Goal: Contribute content: Contribute content

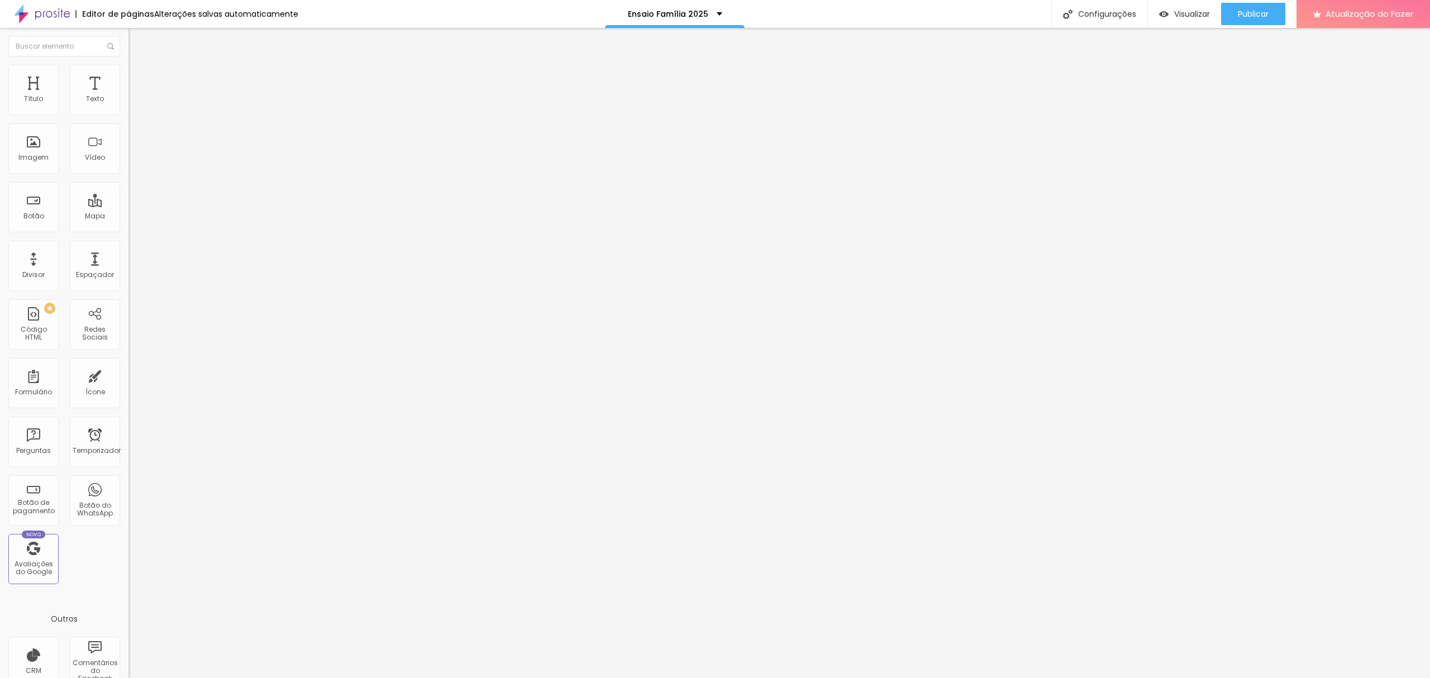
click at [128, 65] on img at bounding box center [133, 70] width 10 height 10
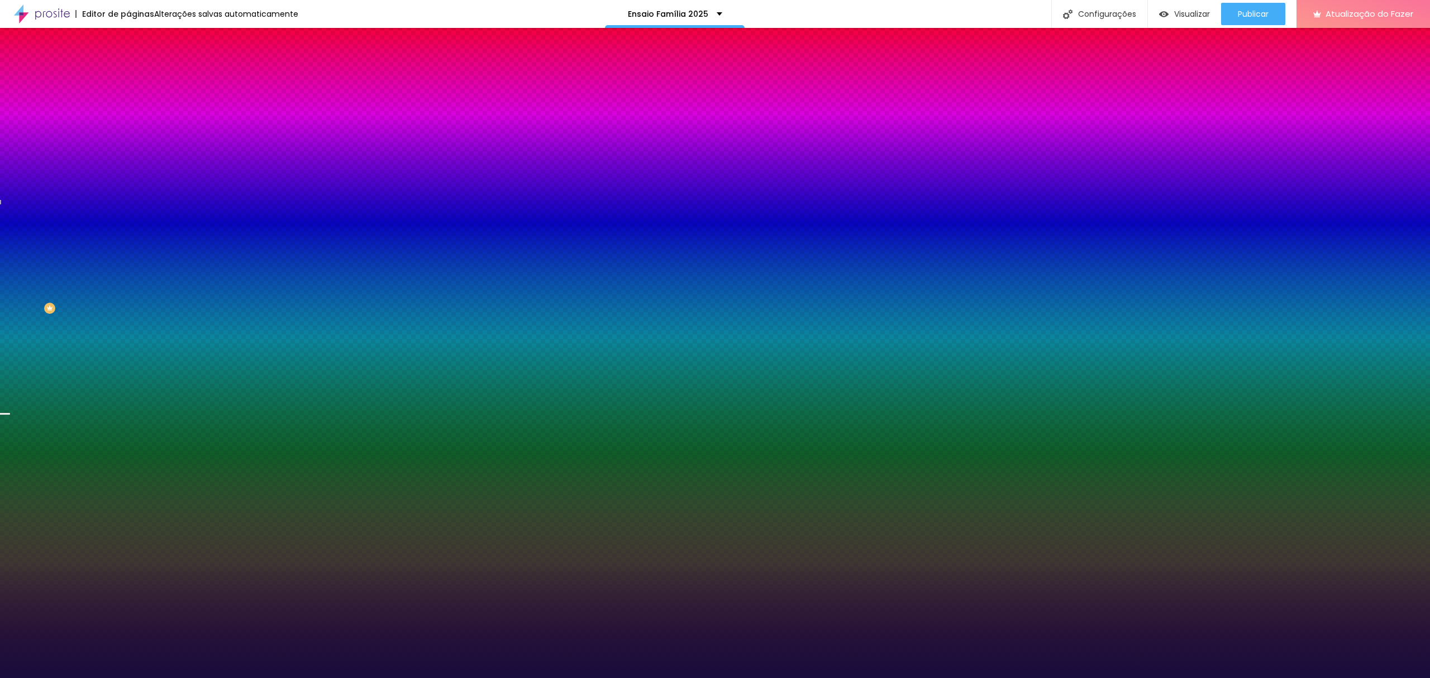
click at [135, 103] on font "Trocar imagem" at bounding box center [162, 97] width 54 height 9
click at [1334, 678] on div at bounding box center [715, 690] width 1430 height 10
click at [128, 152] on div at bounding box center [192, 152] width 128 height 0
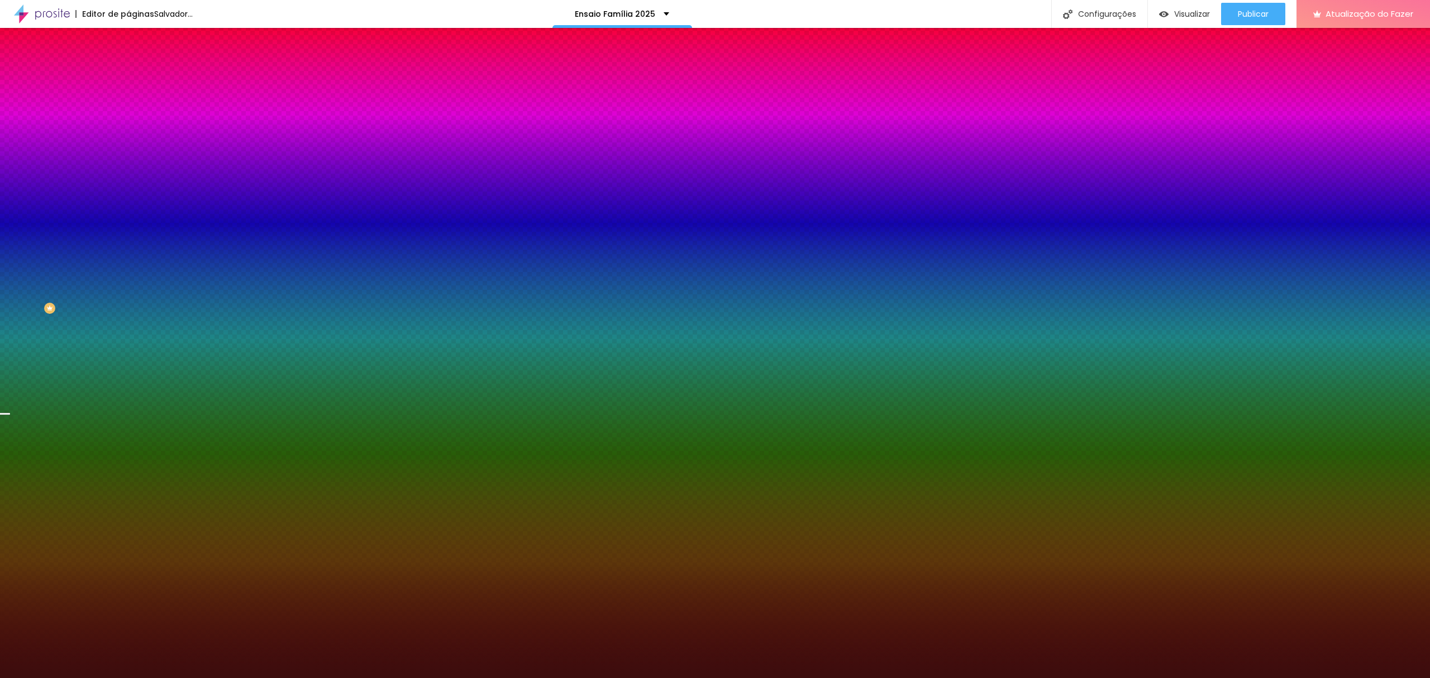
drag, startPoint x: 94, startPoint y: 242, endPoint x: 88, endPoint y: 317, distance: 75.1
click at [128, 317] on div "Editar nulo Conteúdo Estilo Avançado Imagem de fundo Trocar imagem Efeito da Im…" at bounding box center [192, 353] width 128 height 650
click at [128, 152] on div at bounding box center [192, 152] width 128 height 0
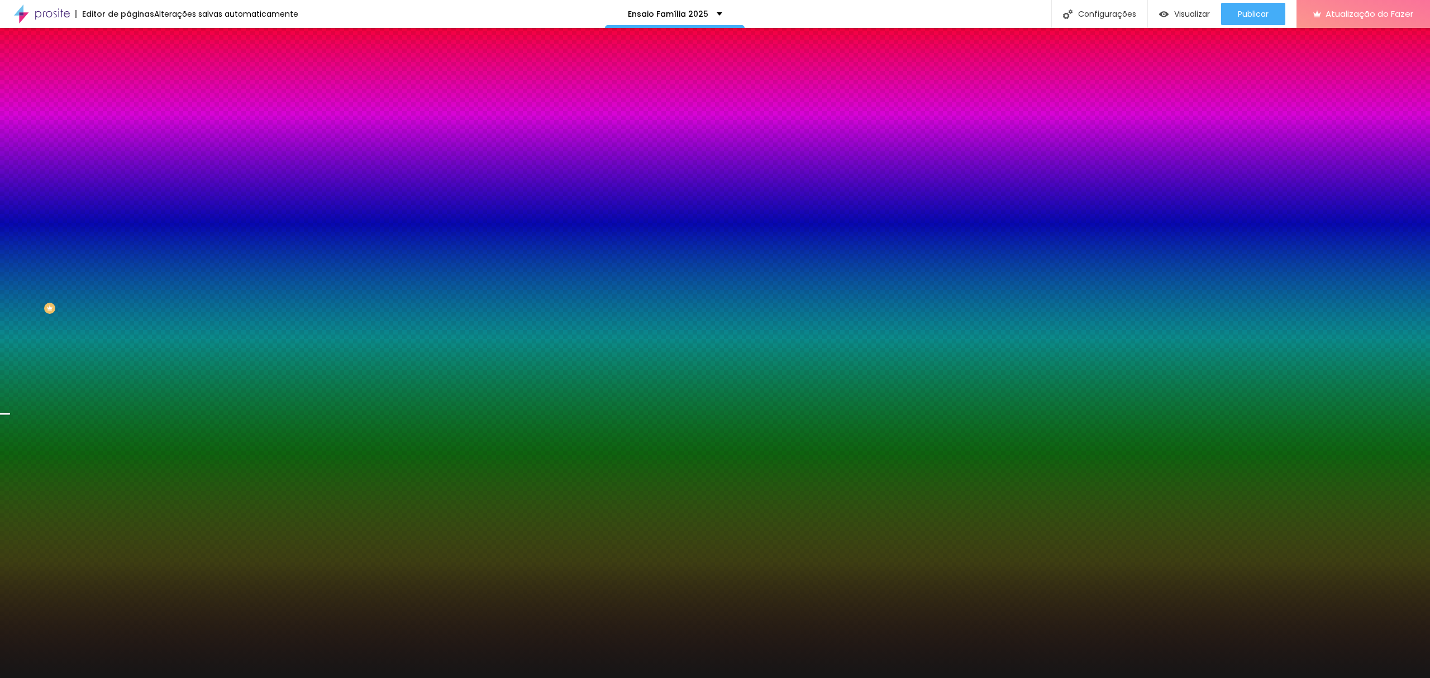
drag, startPoint x: 46, startPoint y: 278, endPoint x: 12, endPoint y: 294, distance: 37.7
click at [128, 232] on div "Imagem de fundo Trocar imagem Efeito da Imagem Nenhum Nenhum Paralaxe Cor de fu…" at bounding box center [192, 159] width 128 height 145
click at [128, 152] on div at bounding box center [192, 152] width 128 height 0
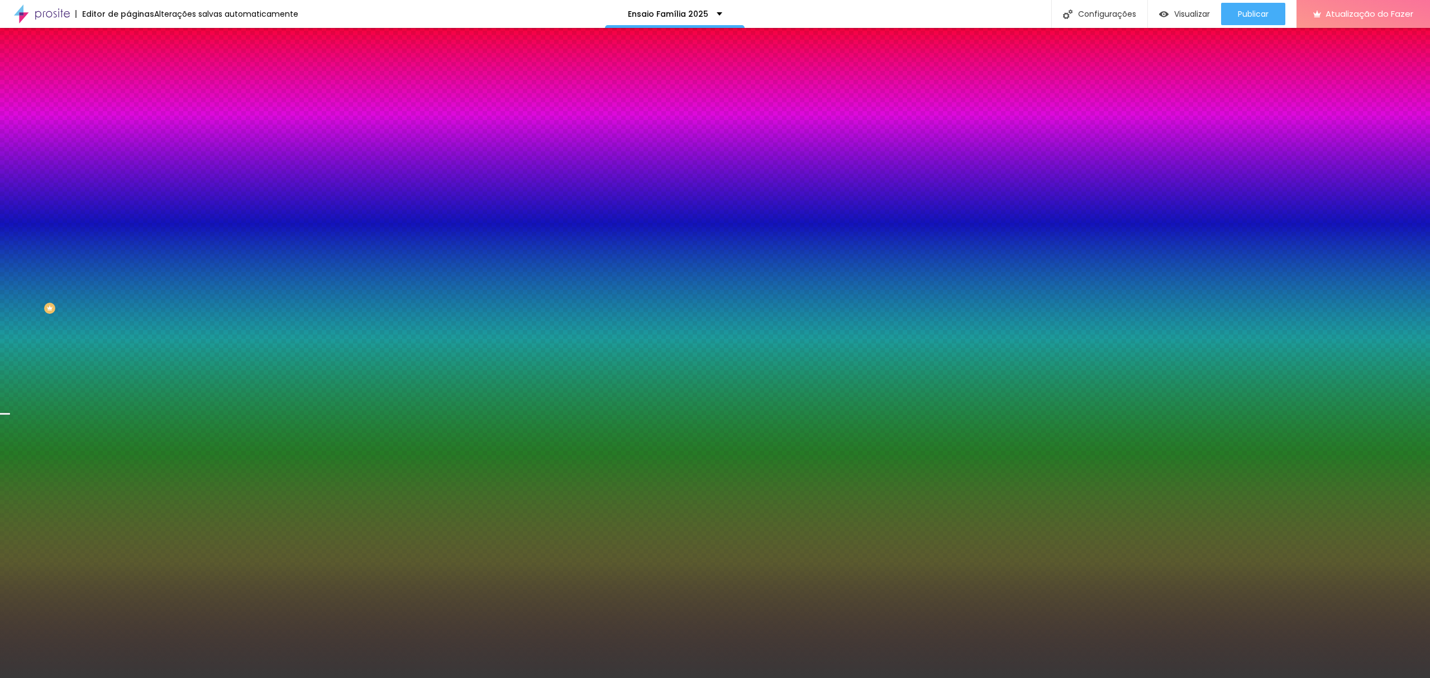
click at [19, 282] on div at bounding box center [715, 339] width 1430 height 678
drag, startPoint x: 101, startPoint y: 260, endPoint x: 99, endPoint y: 282, distance: 21.3
click at [99, 282] on div at bounding box center [715, 339] width 1430 height 678
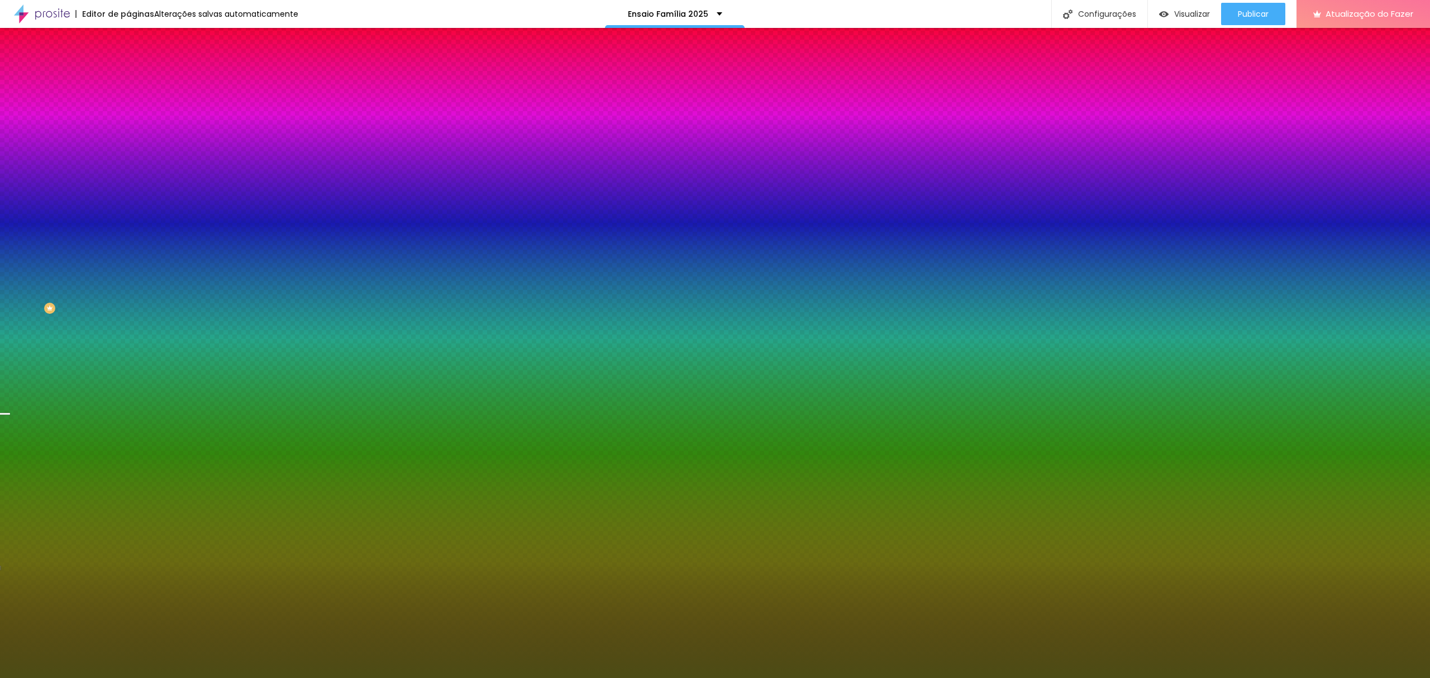
drag, startPoint x: 60, startPoint y: 251, endPoint x: 70, endPoint y: 276, distance: 26.3
click at [70, 276] on div at bounding box center [715, 339] width 1430 height 678
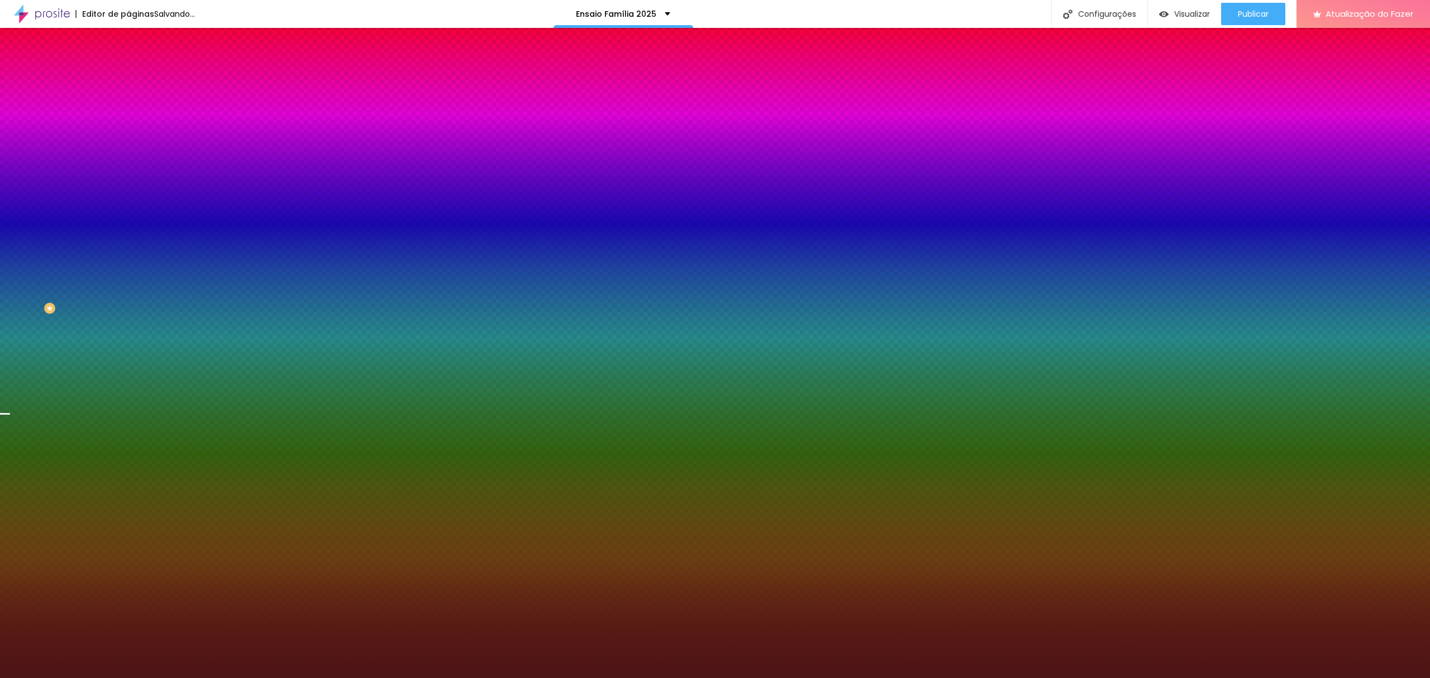
drag, startPoint x: 101, startPoint y: 233, endPoint x: 98, endPoint y: 213, distance: 20.3
click at [128, 163] on div at bounding box center [192, 163] width 128 height 0
click at [128, 152] on div at bounding box center [192, 152] width 128 height 0
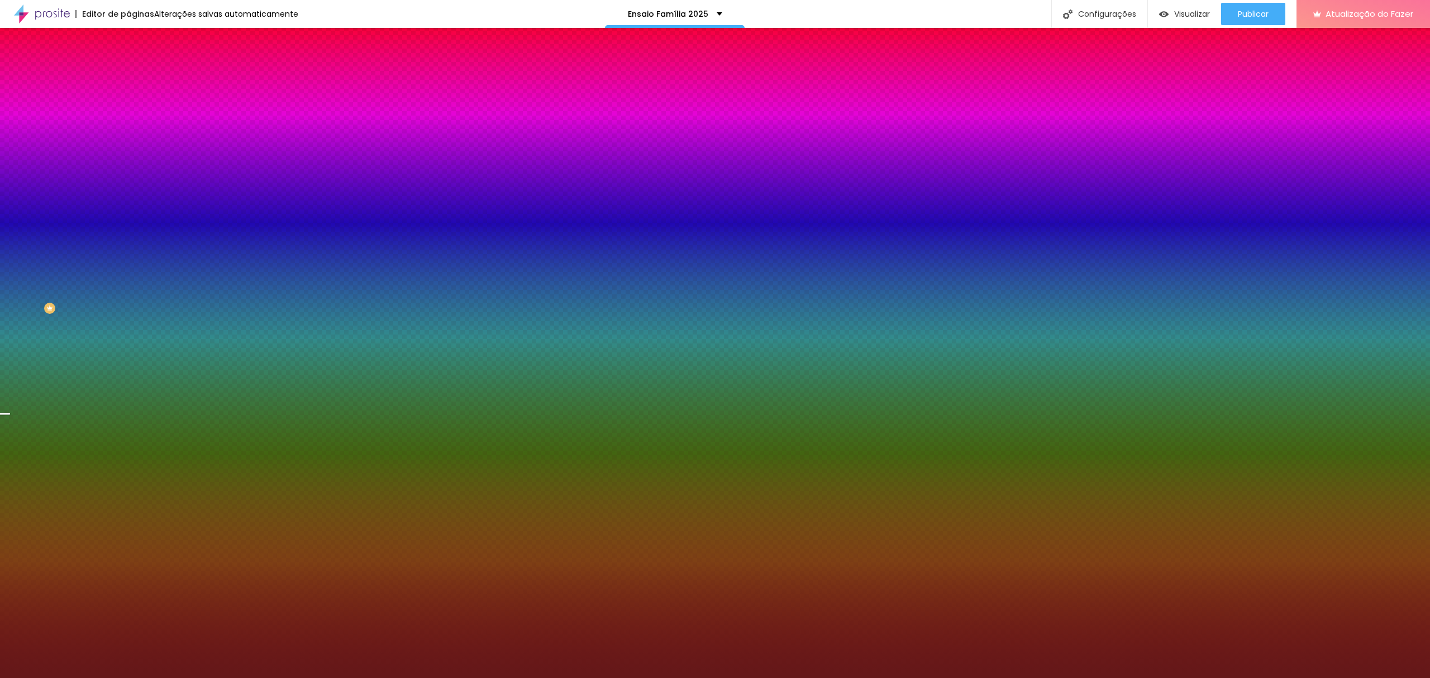
drag, startPoint x: 67, startPoint y: 273, endPoint x: 73, endPoint y: 268, distance: 7.2
click at [73, 268] on div at bounding box center [715, 339] width 1430 height 678
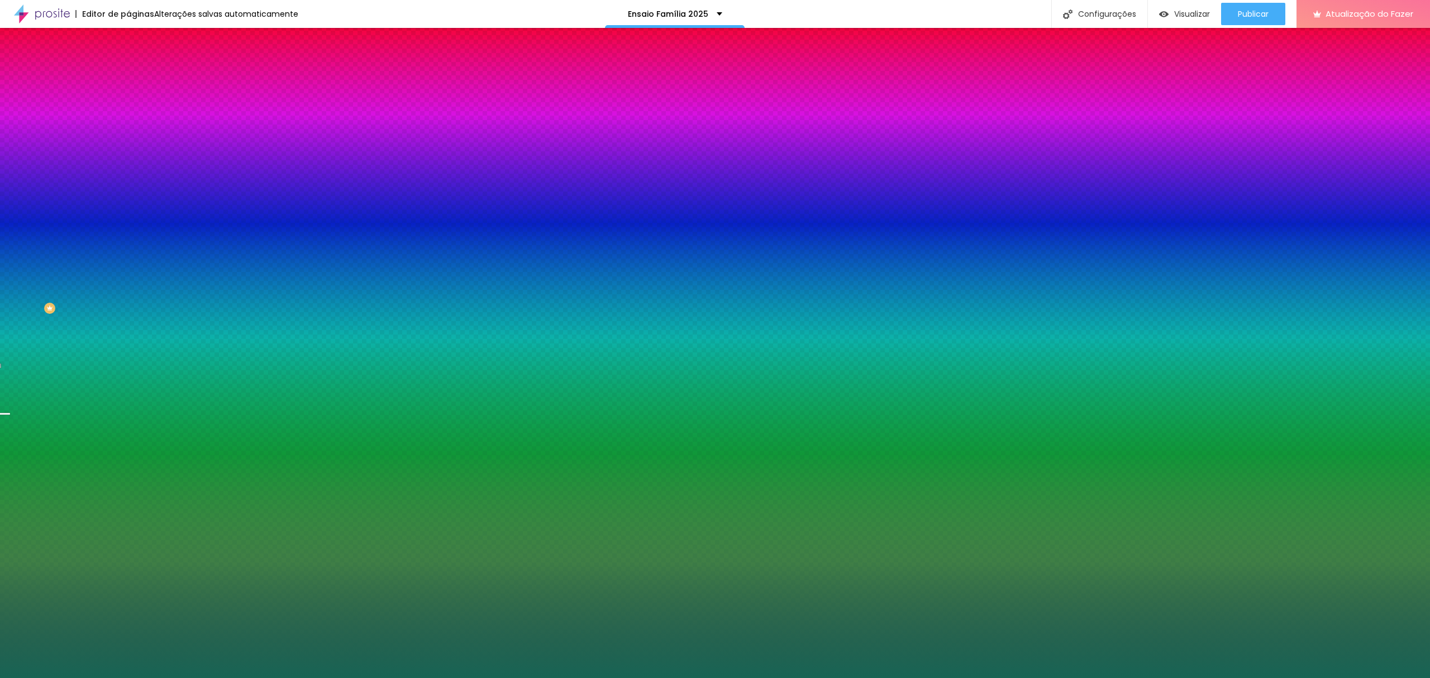
click at [97, 262] on div at bounding box center [715, 339] width 1430 height 678
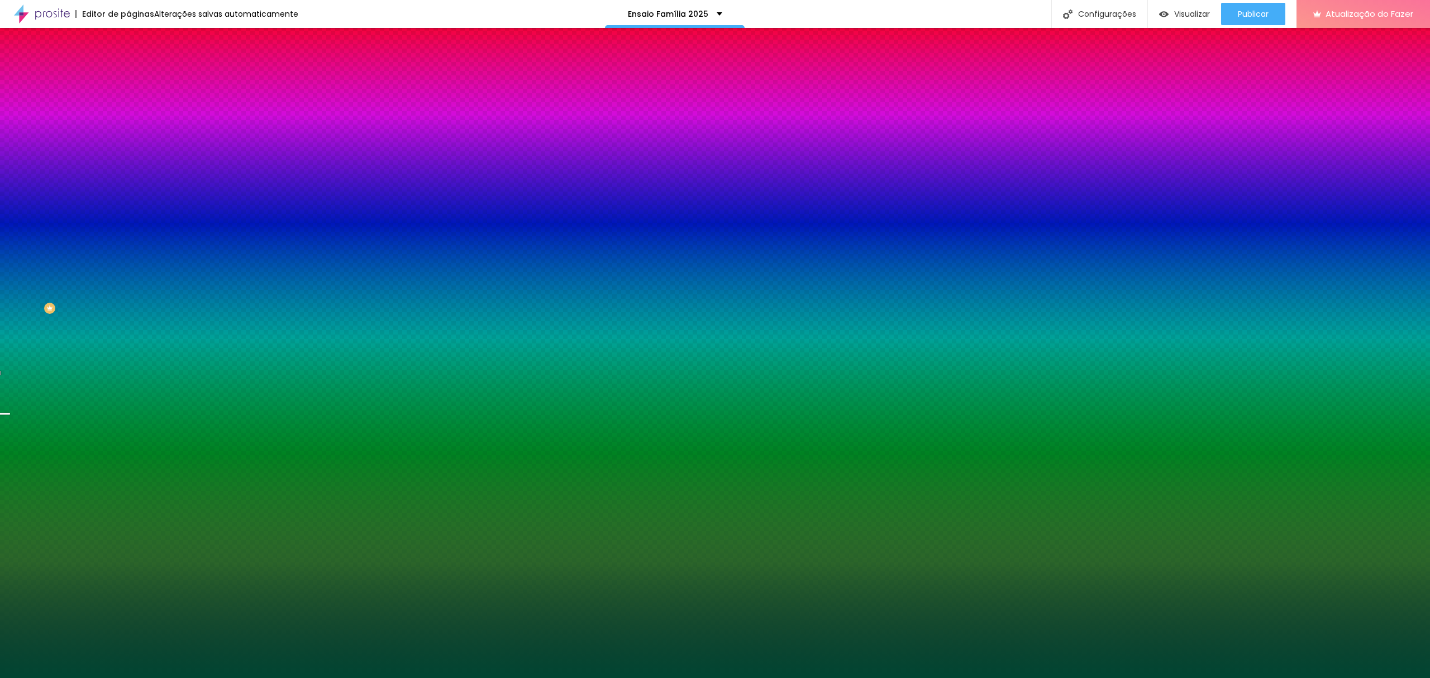
drag, startPoint x: 68, startPoint y: 266, endPoint x: 88, endPoint y: 279, distance: 24.2
click at [88, 279] on div at bounding box center [715, 339] width 1430 height 678
drag, startPoint x: 109, startPoint y: 268, endPoint x: 102, endPoint y: 268, distance: 7.8
click at [10, 413] on div at bounding box center [4, 414] width 11 height 2
click at [98, 261] on div at bounding box center [715, 339] width 1430 height 678
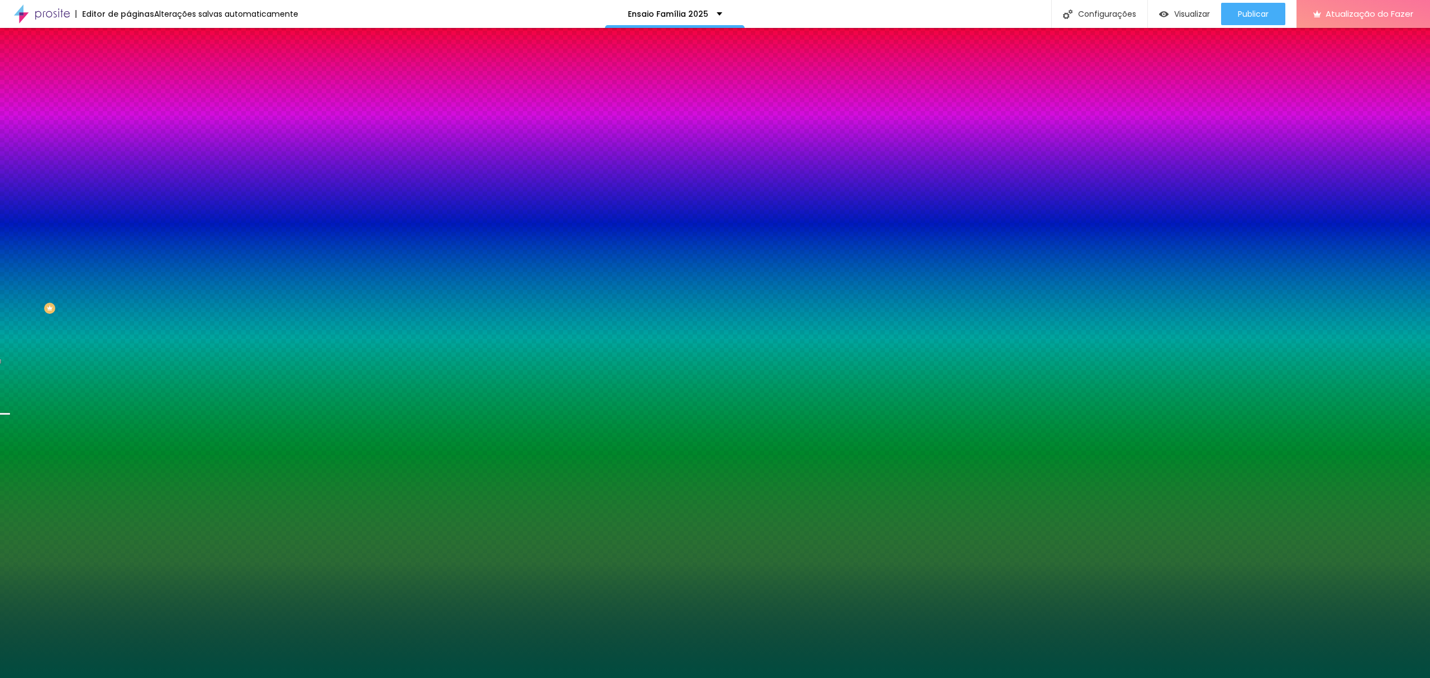
type input "#004C3F"
drag, startPoint x: 86, startPoint y: 278, endPoint x: 92, endPoint y: 276, distance: 5.8
click at [128, 163] on div at bounding box center [192, 163] width 128 height 0
click at [128, 374] on div "Editar nulo Conteúdo Estilo Avançado Imagem de fundo Trocar imagem Efeito da Im…" at bounding box center [192, 353] width 128 height 650
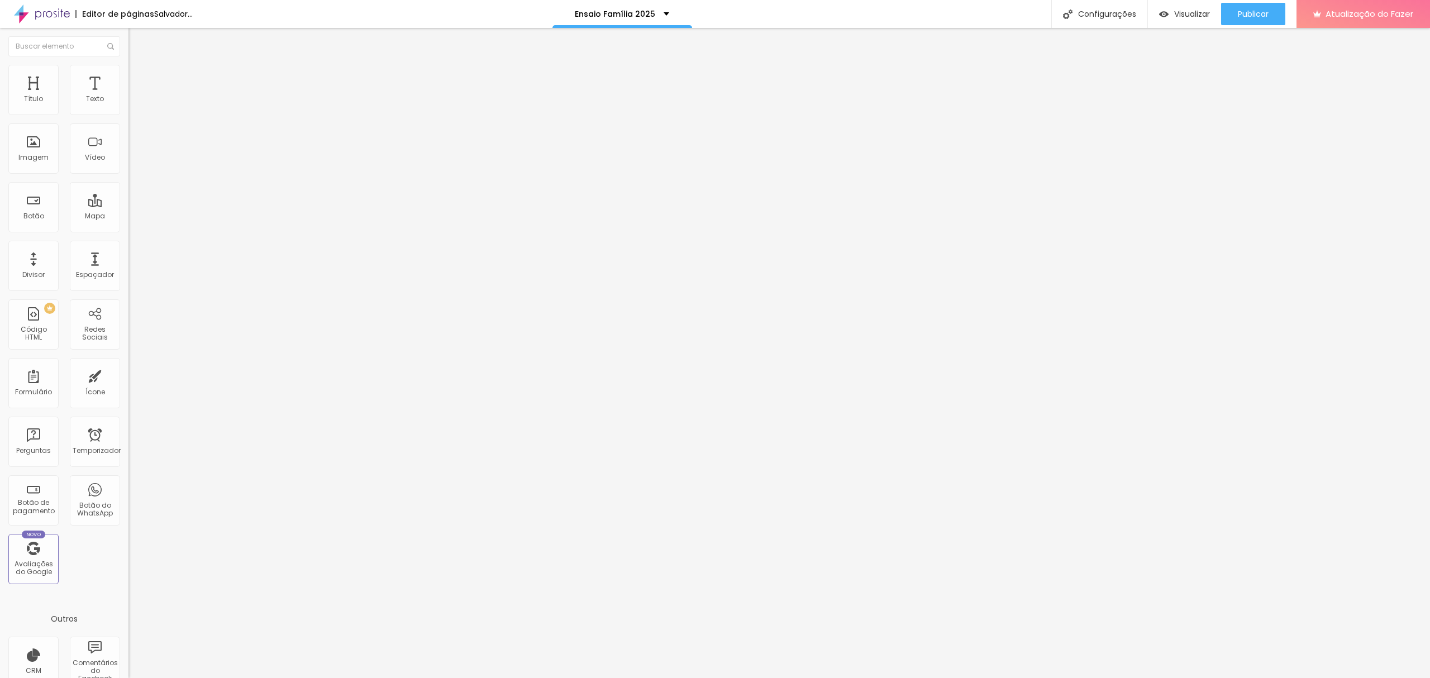
click at [135, 96] on font "Trocar imagem" at bounding box center [162, 91] width 54 height 9
click at [128, 96] on span "Trocar imagem" at bounding box center [158, 91] width 61 height 9
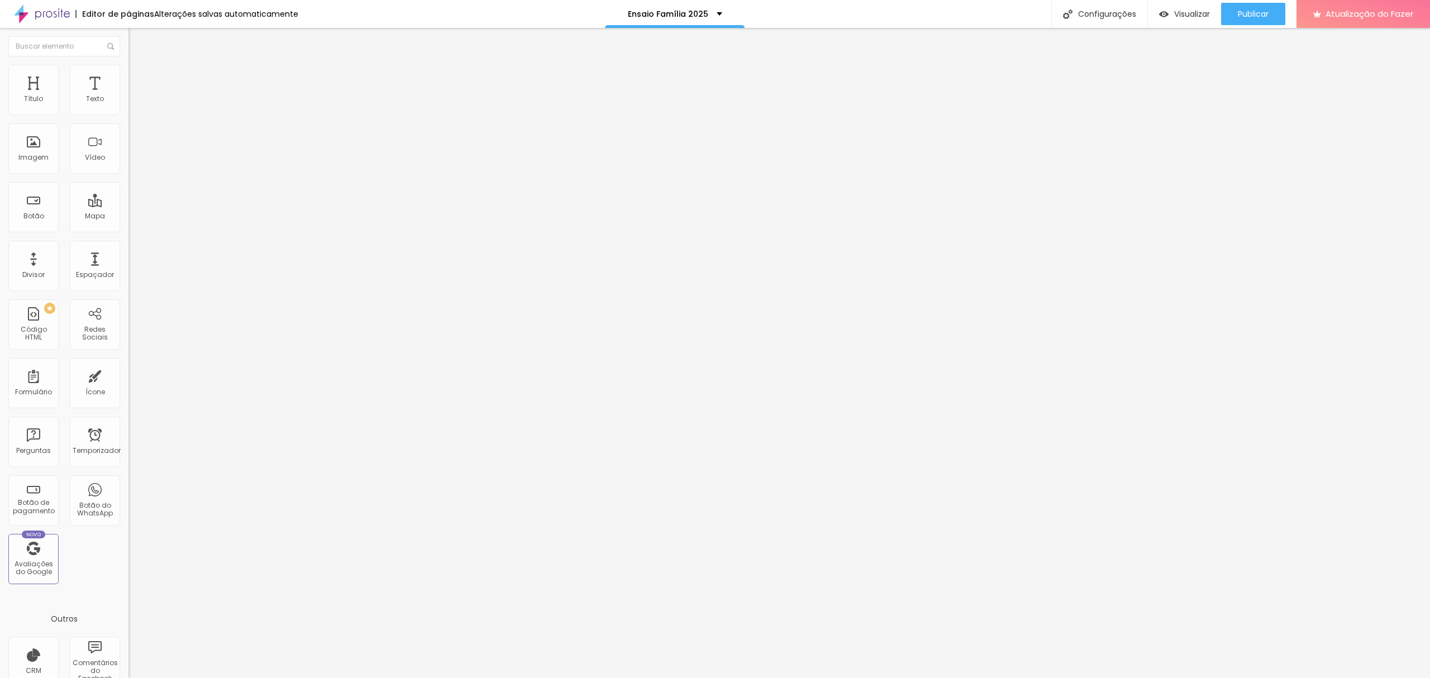
click at [135, 96] on font "Trocar imagem" at bounding box center [162, 91] width 54 height 9
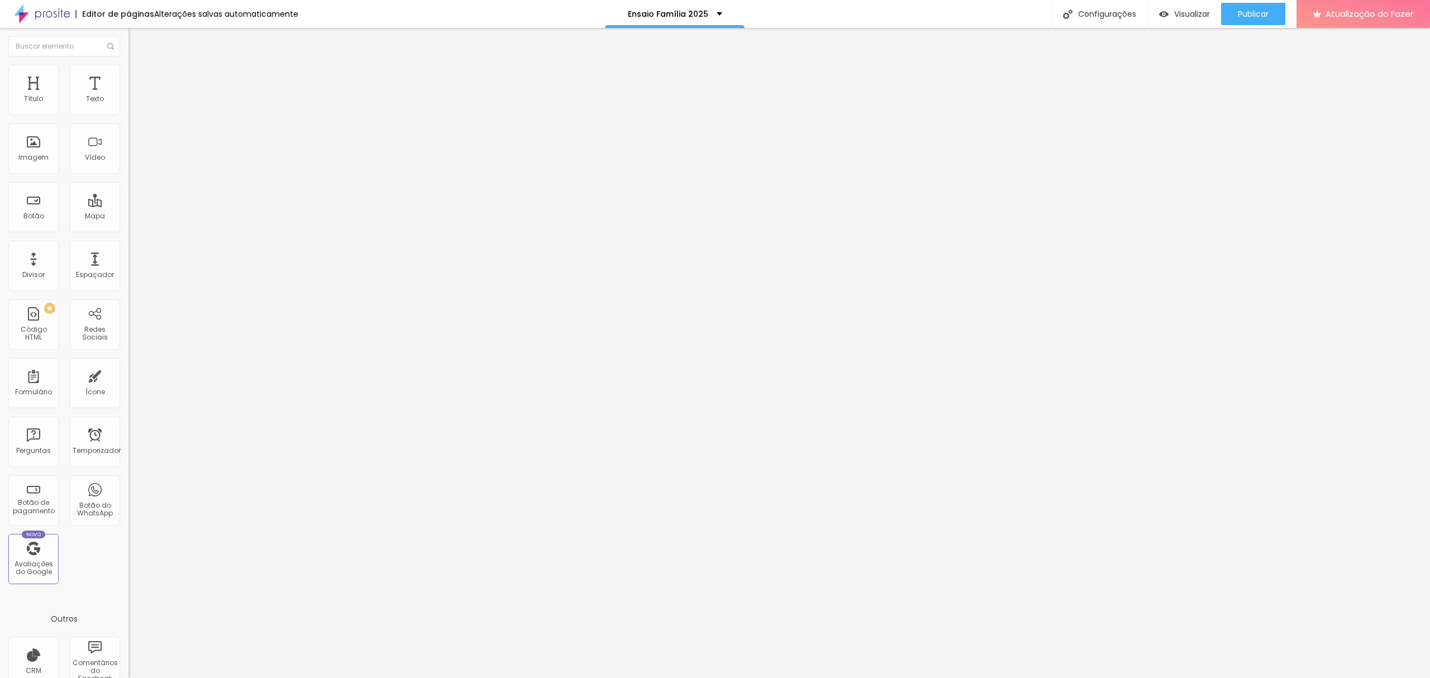
click at [128, 96] on span "Trocar imagem" at bounding box center [158, 91] width 61 height 9
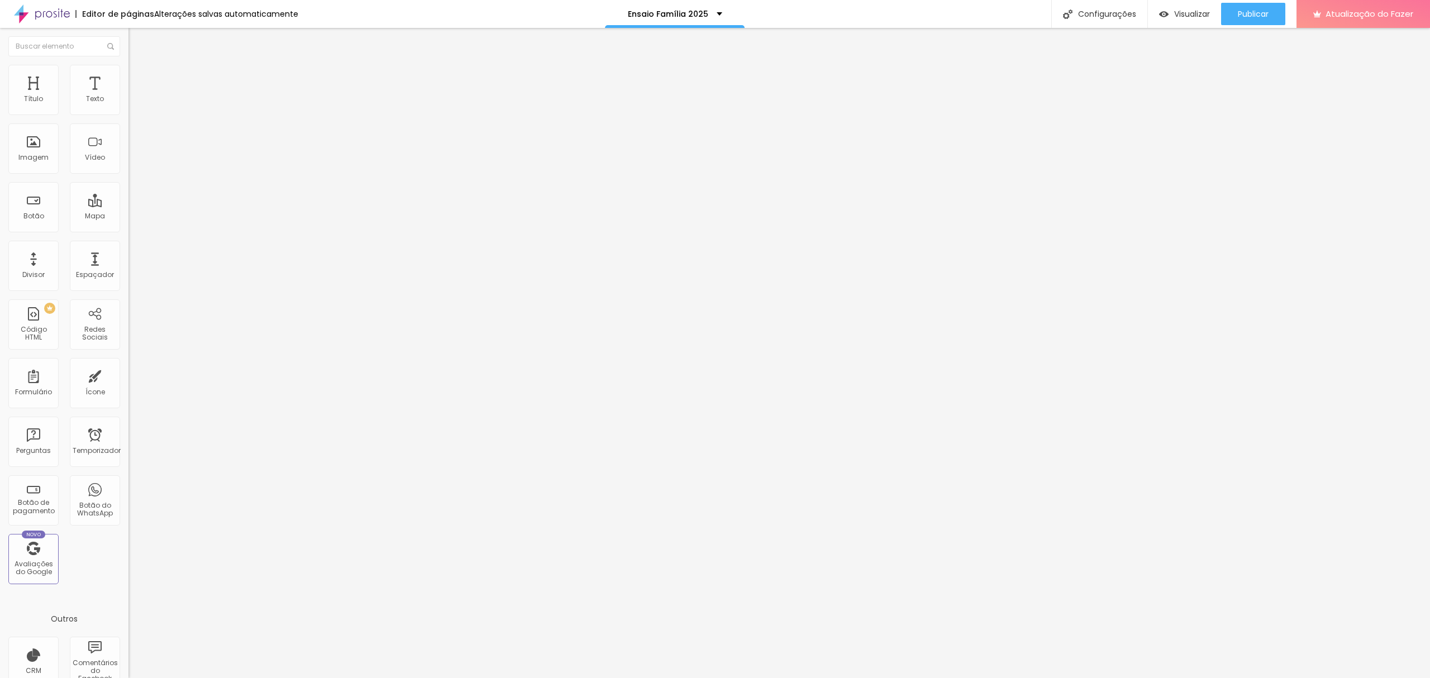
click at [135, 96] on font "Trocar imagem" at bounding box center [162, 91] width 54 height 9
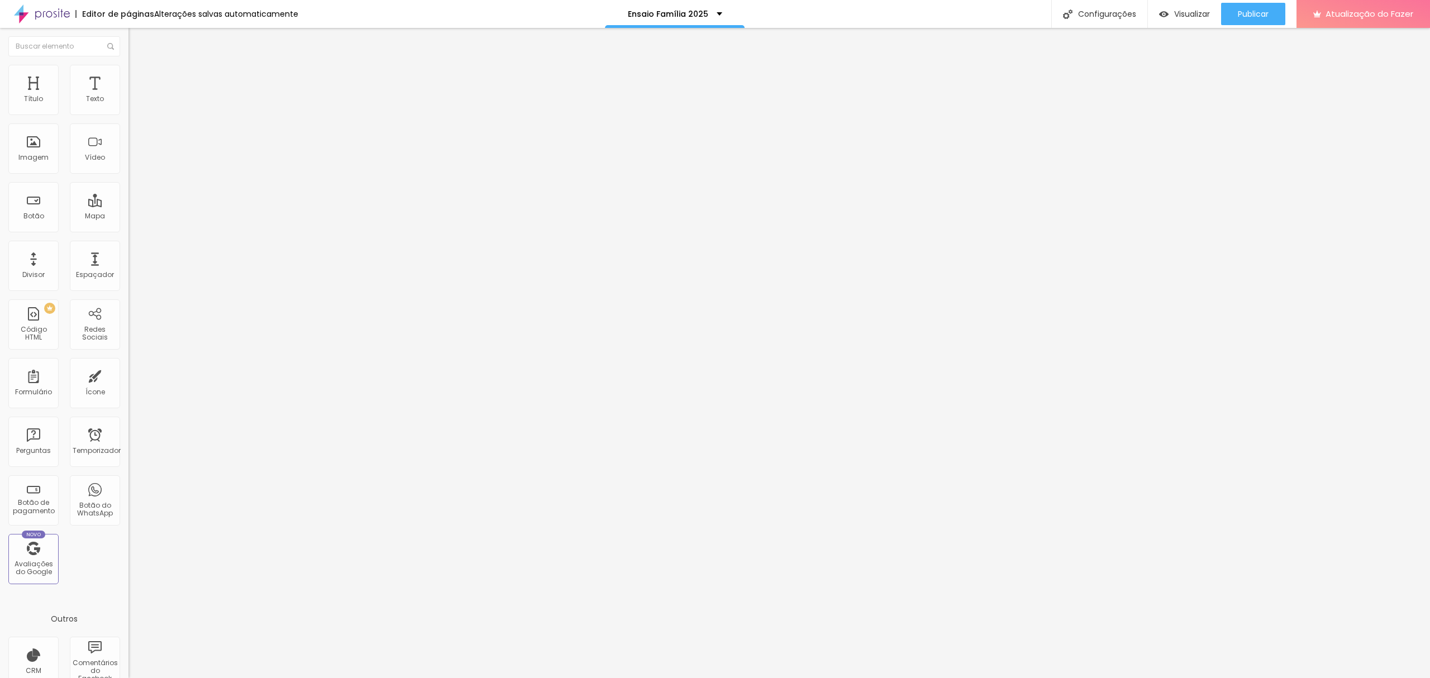
click at [128, 142] on div at bounding box center [192, 137] width 128 height 9
click at [1243, 14] on font "Publicar" at bounding box center [1253, 13] width 31 height 11
click at [128, 105] on input "Click me" at bounding box center [195, 99] width 134 height 11
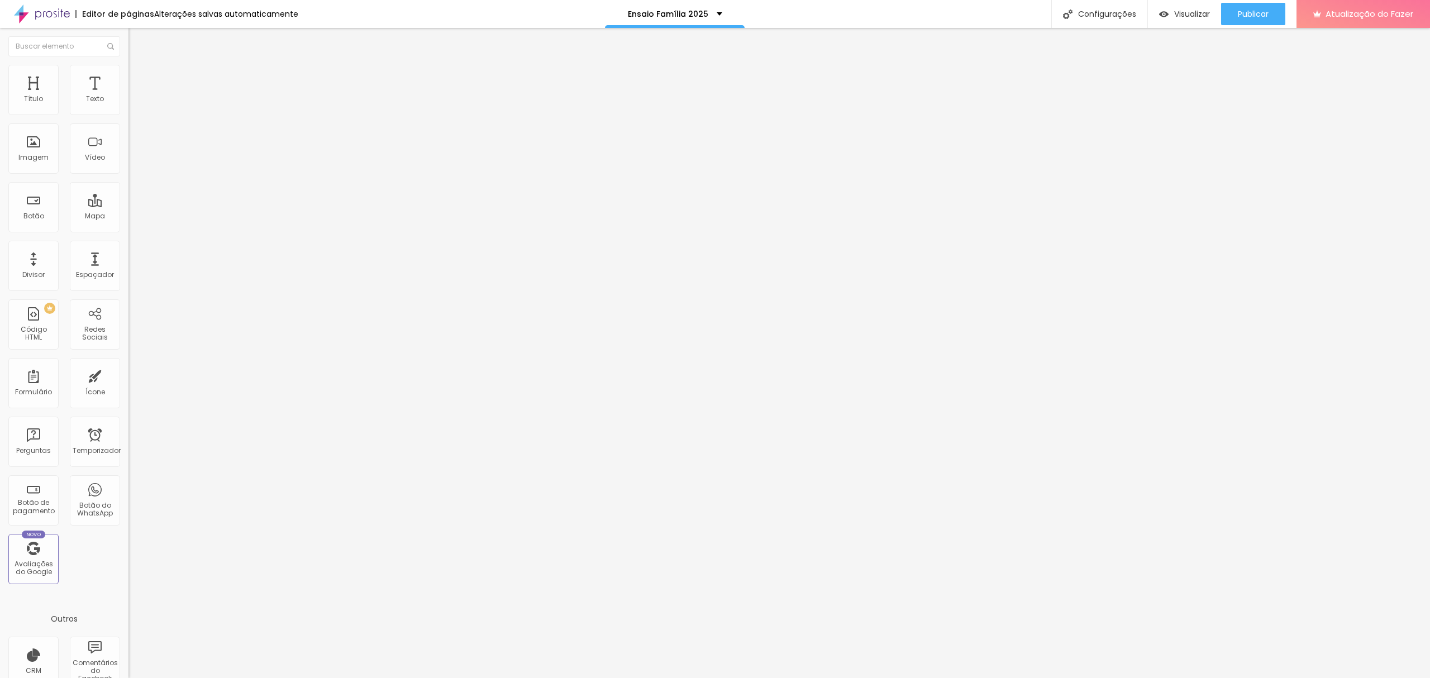
click at [128, 105] on input "Click me" at bounding box center [195, 99] width 134 height 11
type input "CONHEÇA O ÁLBUM"
click at [128, 229] on input "https://" at bounding box center [195, 224] width 134 height 11
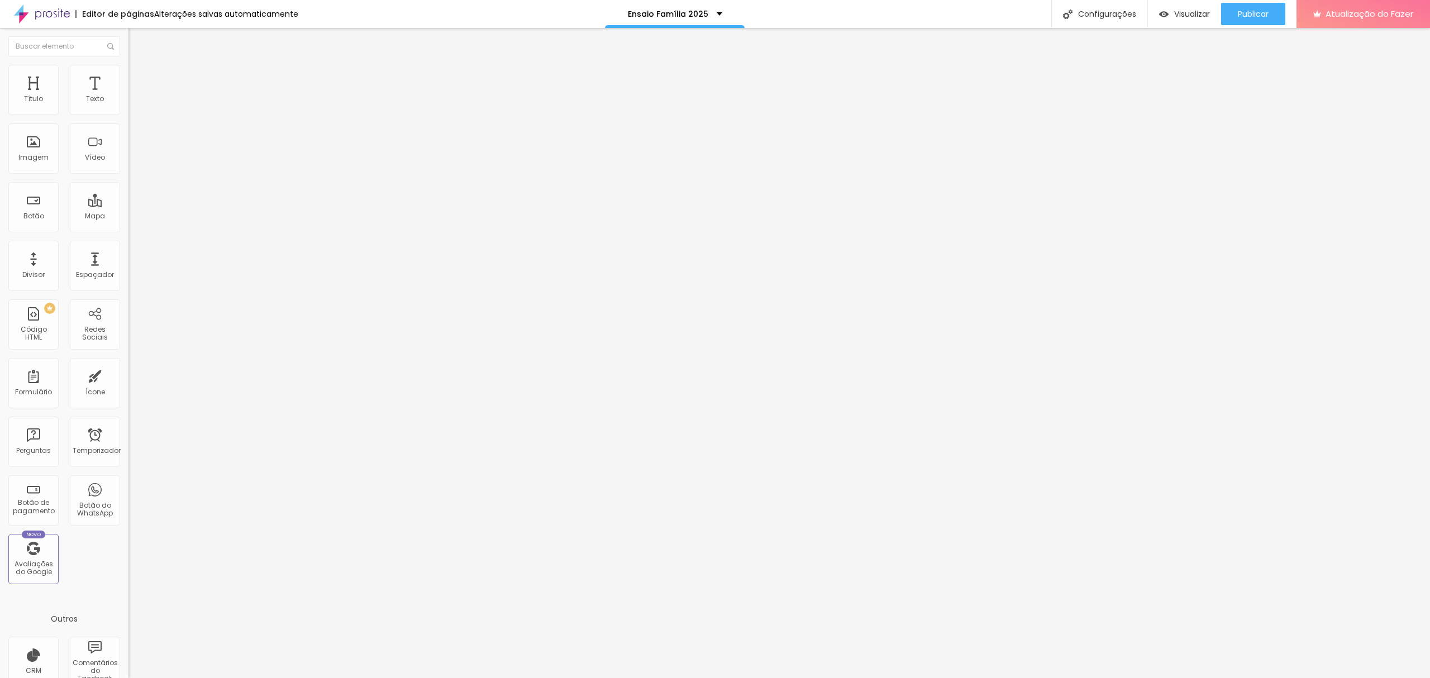
click at [128, 229] on input "https://" at bounding box center [195, 224] width 134 height 11
paste input "[DOMAIN_NAME][URL]"
type input "[URL][DOMAIN_NAME]"
click at [128, 244] on div at bounding box center [192, 244] width 128 height 0
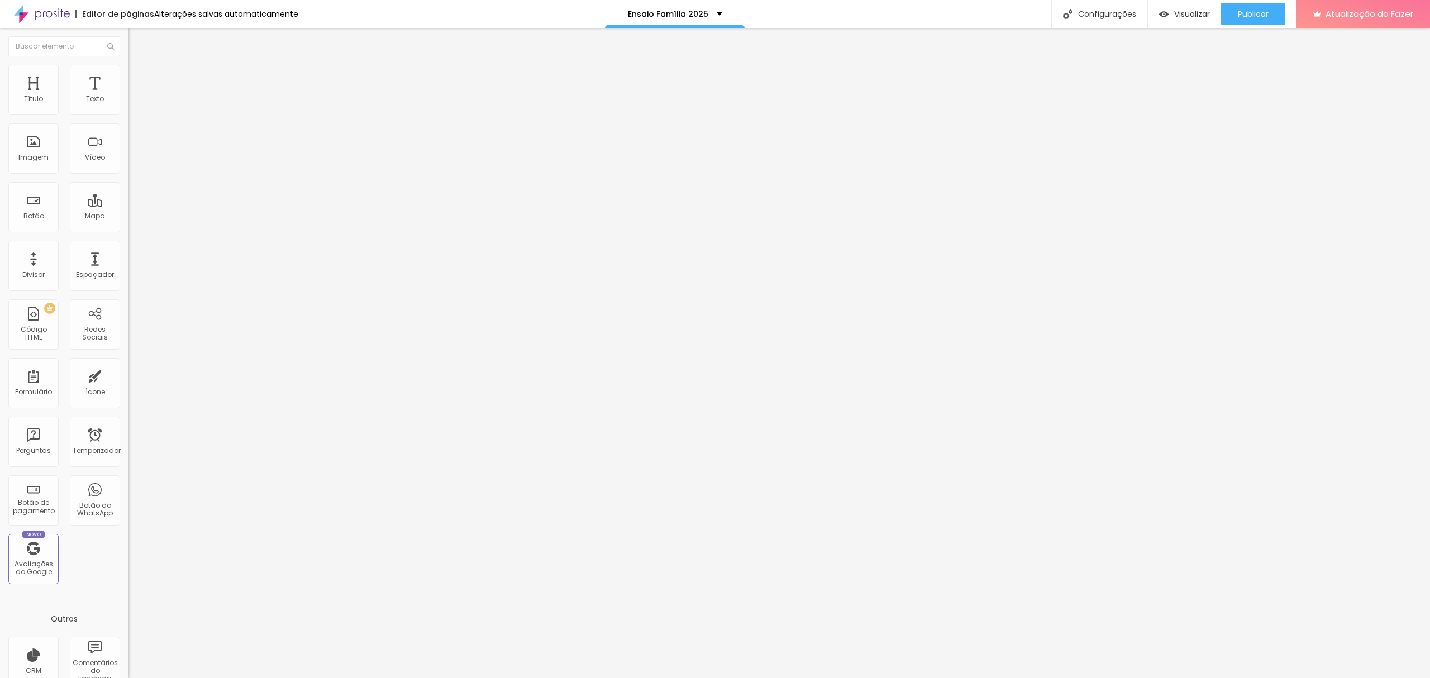
scroll to position [0, 0]
click at [128, 70] on li "Estilo" at bounding box center [192, 70] width 128 height 11
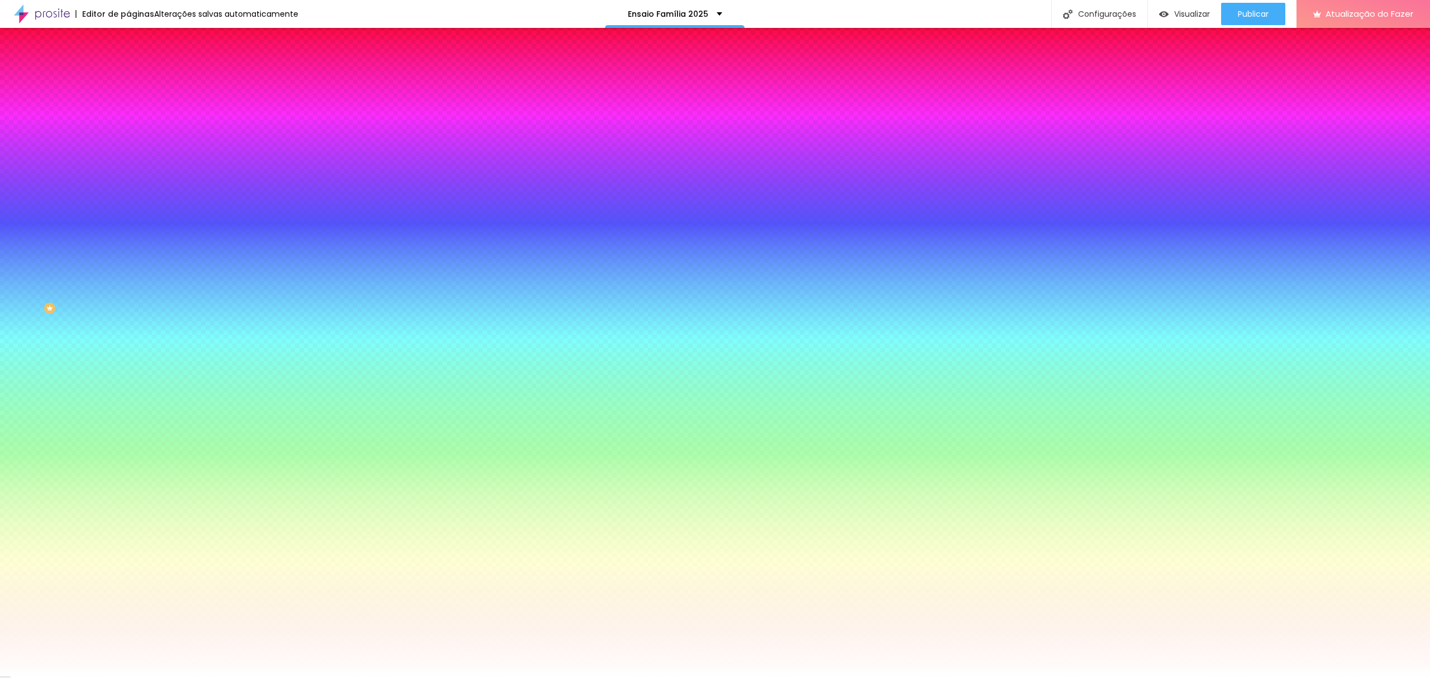
click at [128, 107] on div at bounding box center [192, 107] width 128 height 0
drag, startPoint x: 99, startPoint y: 152, endPoint x: 101, endPoint y: 146, distance: 6.4
click at [101, 146] on div at bounding box center [715, 339] width 1430 height 678
drag, startPoint x: 58, startPoint y: 139, endPoint x: 28, endPoint y: 147, distance: 31.3
click at [28, 147] on div at bounding box center [715, 339] width 1430 height 678
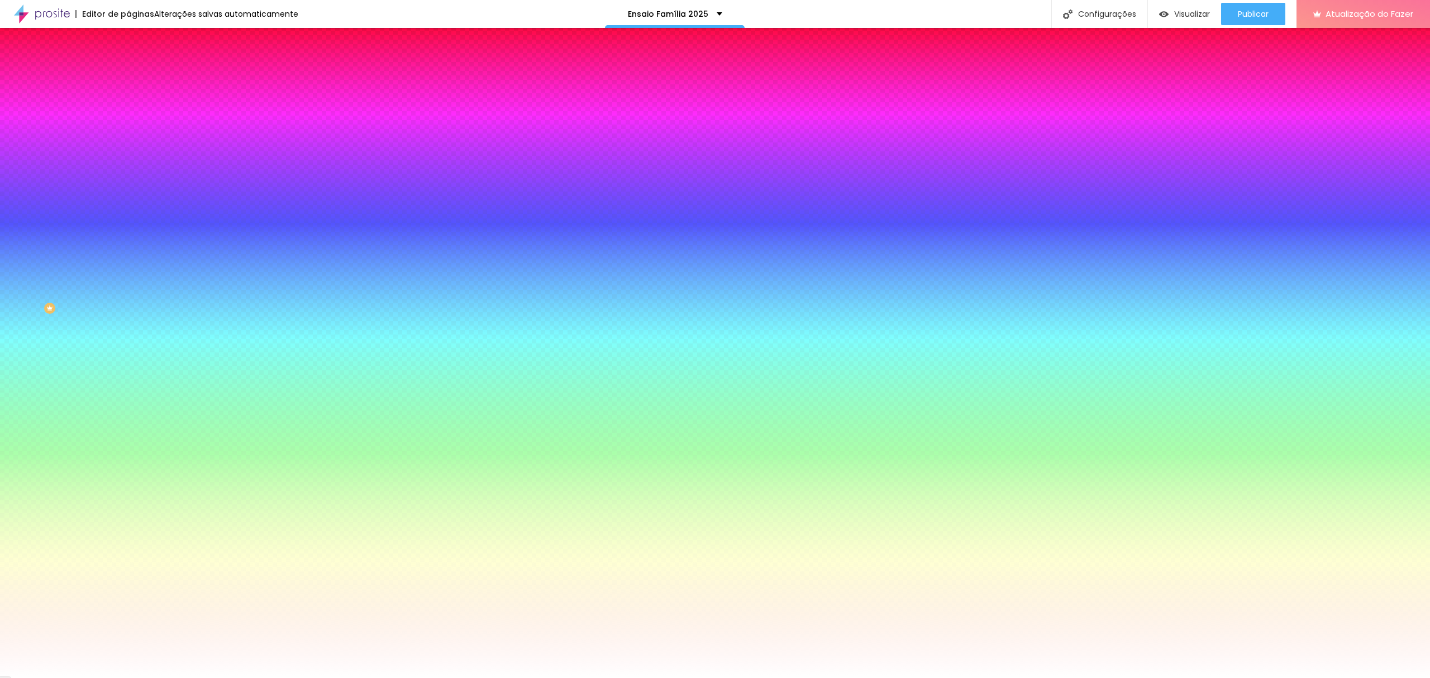
click at [2, 190] on div at bounding box center [1, 192] width 2 height 5
type input "#C0ABEE"
drag, startPoint x: 39, startPoint y: 141, endPoint x: 37, endPoint y: 132, distance: 9.1
click at [37, 132] on div at bounding box center [715, 339] width 1430 height 678
click at [128, 103] on div "Cor de fundo Voltar ao padrão #C0ABEE" at bounding box center [192, 102] width 128 height 31
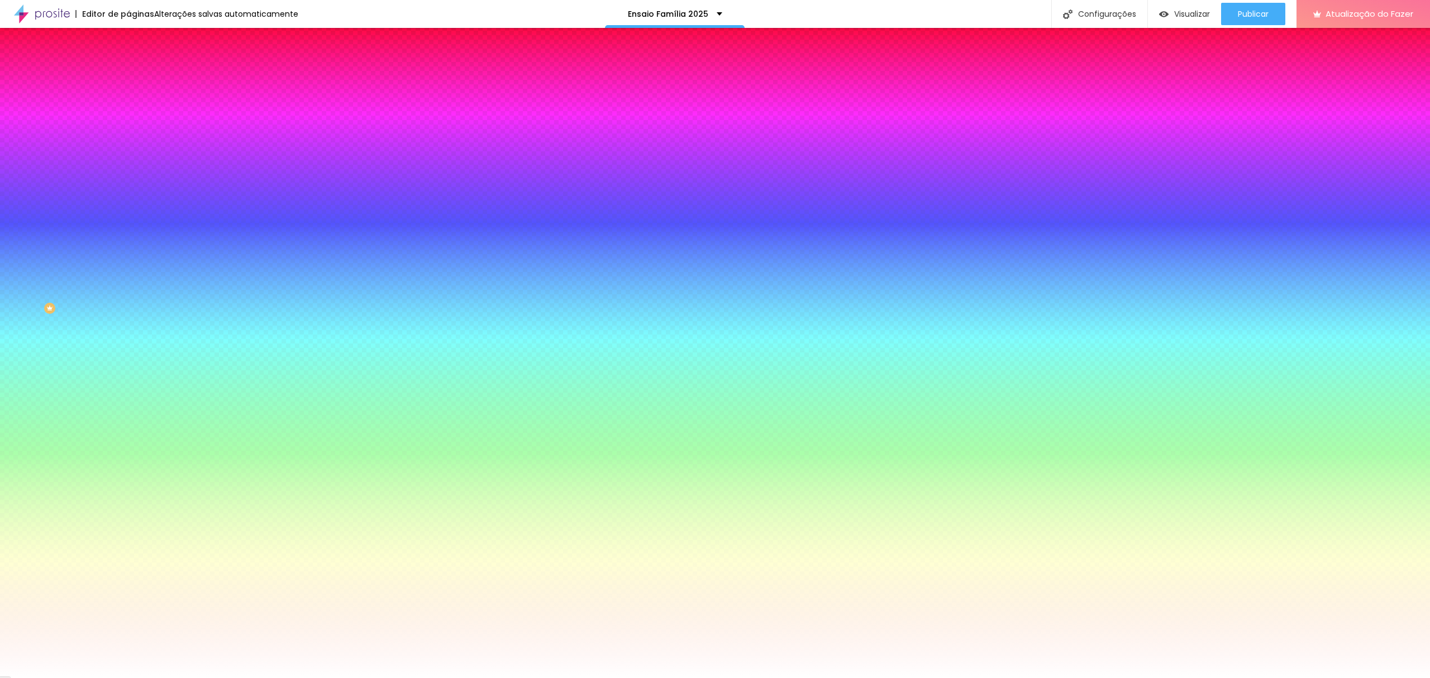
click at [128, 125] on div "Tipografia" at bounding box center [192, 121] width 128 height 7
click at [133, 141] on icon "button" at bounding box center [136, 142] width 7 height 7
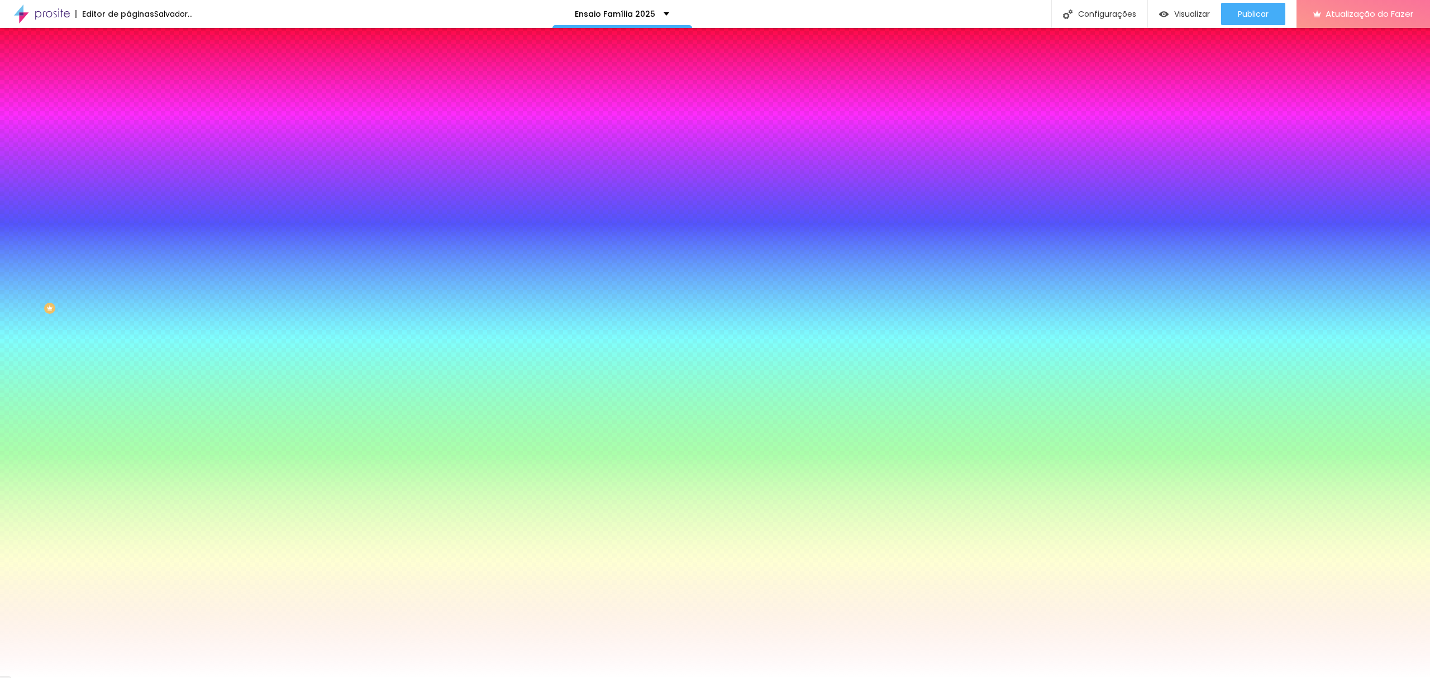
type input "0.6"
type input "0.7"
type input "0.8"
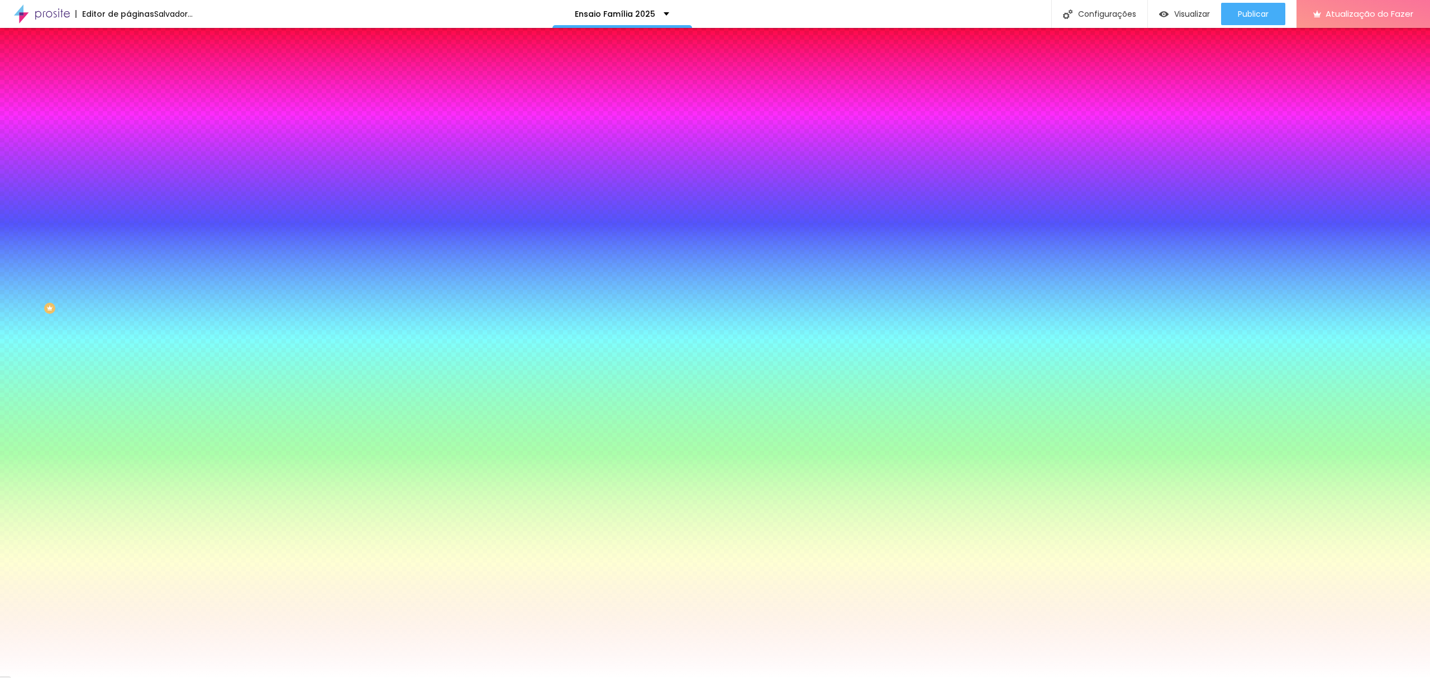
type input "0.8"
type input "0.9"
type input "1.1"
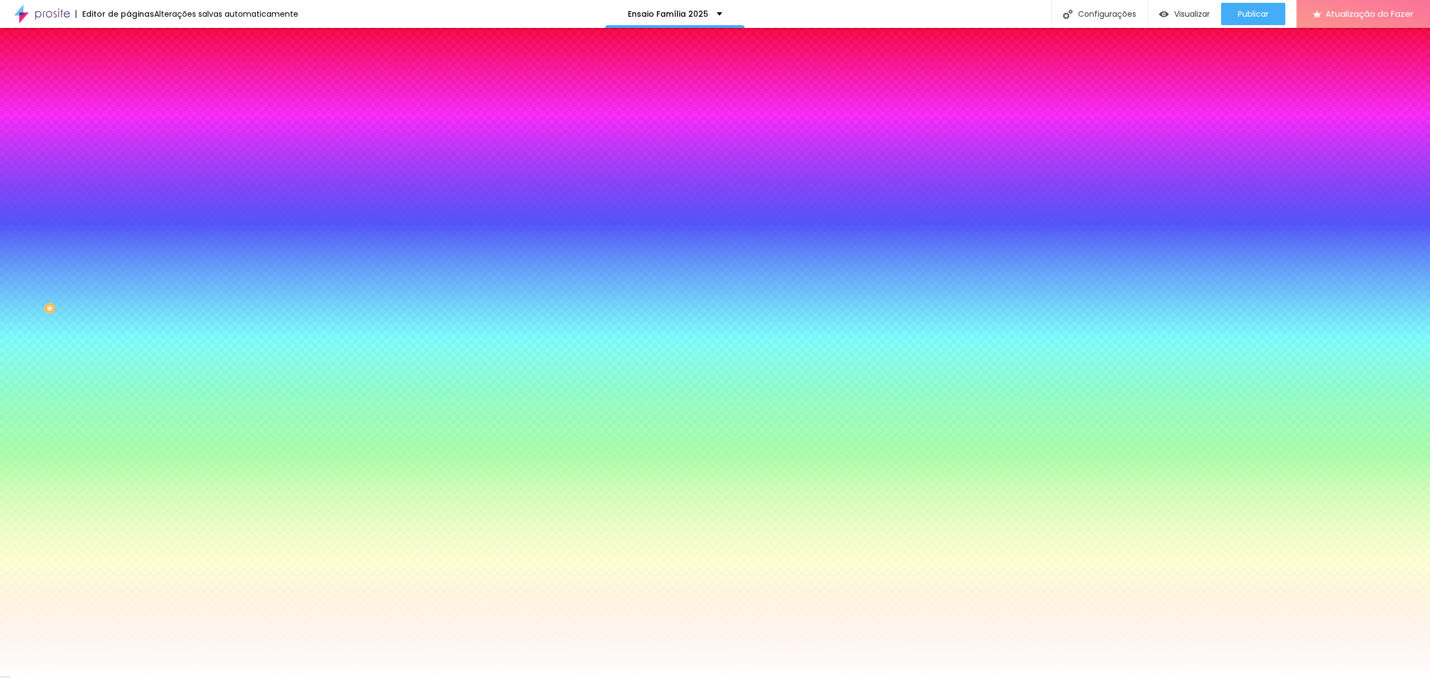
type input "1.1"
click at [120, 678] on select "AbrilFatface-Regular Actor-Regular Alegreya AlegreyaBlack [PERSON_NAME] [PERSON…" at bounding box center [60, 691] width 120 height 12
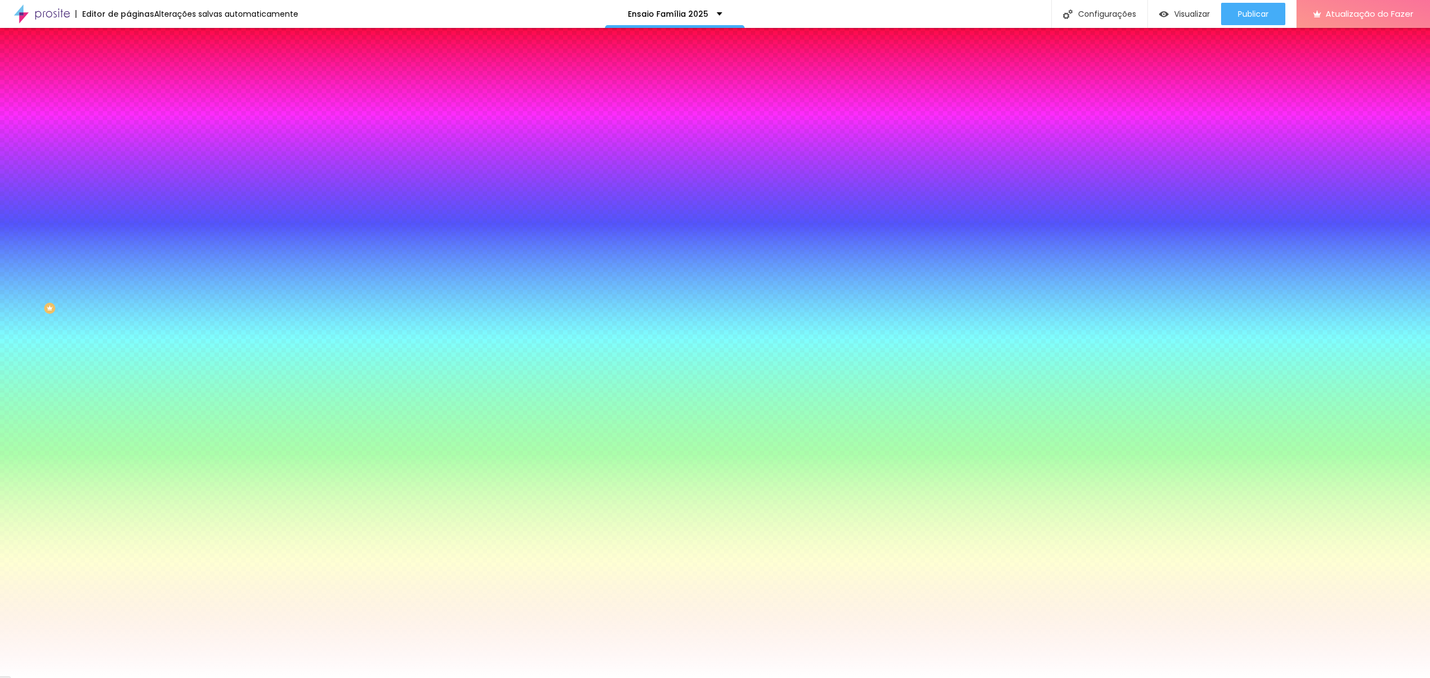
type input "#FFFFFF"
drag, startPoint x: 208, startPoint y: 295, endPoint x: 144, endPoint y: 273, distance: 68.5
click at [1078, 678] on div at bounding box center [715, 678] width 1430 height 0
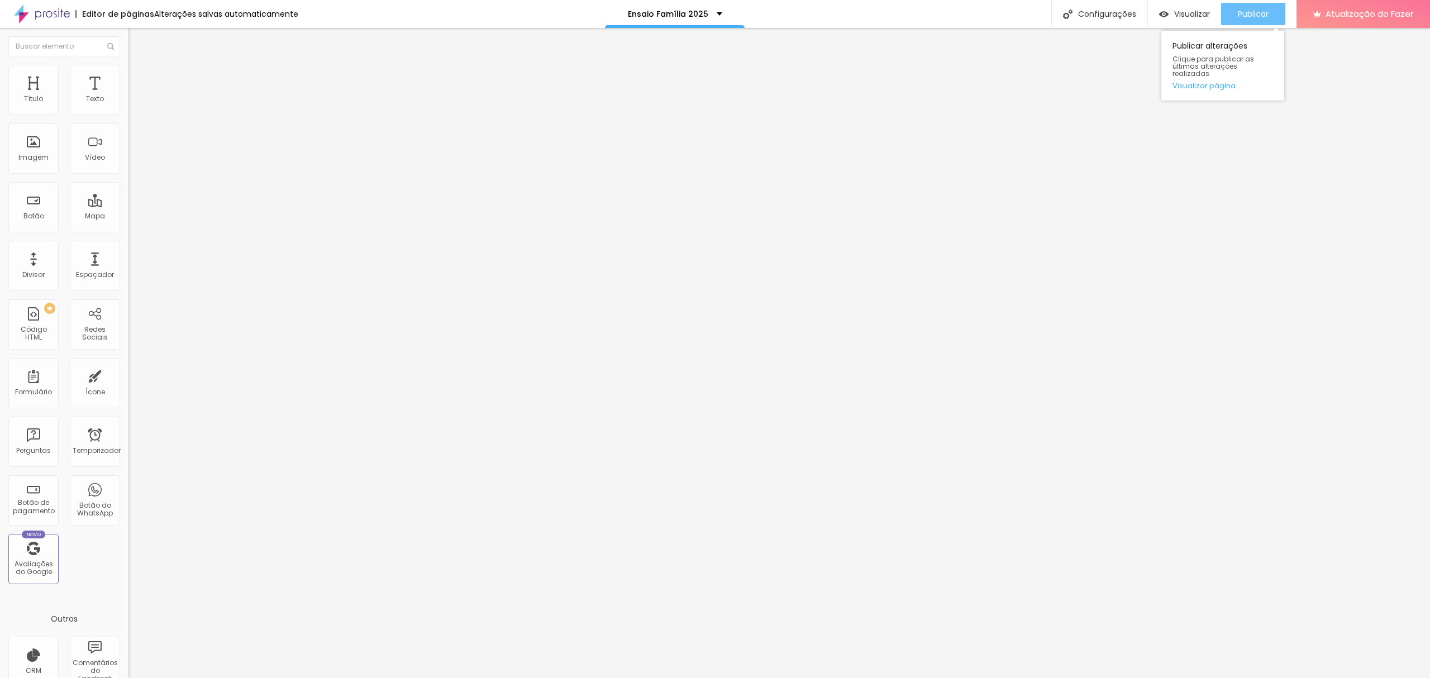
click at [1247, 16] on font "Publicar" at bounding box center [1253, 13] width 31 height 11
click at [1259, 15] on font "Publicar" at bounding box center [1253, 13] width 31 height 11
